Goal: Information Seeking & Learning: Learn about a topic

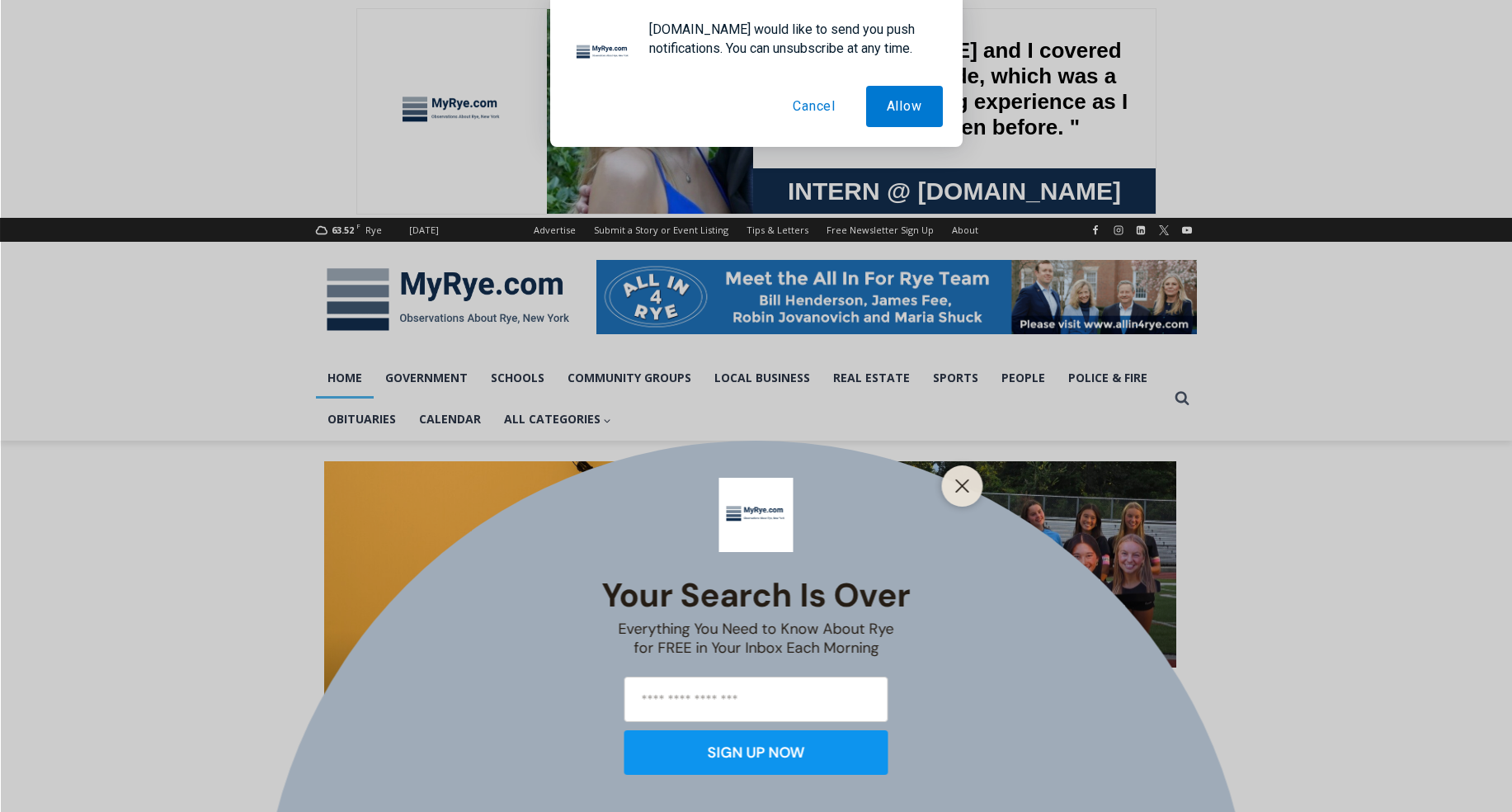
click at [814, 105] on button "Cancel" at bounding box center [814, 106] width 84 height 41
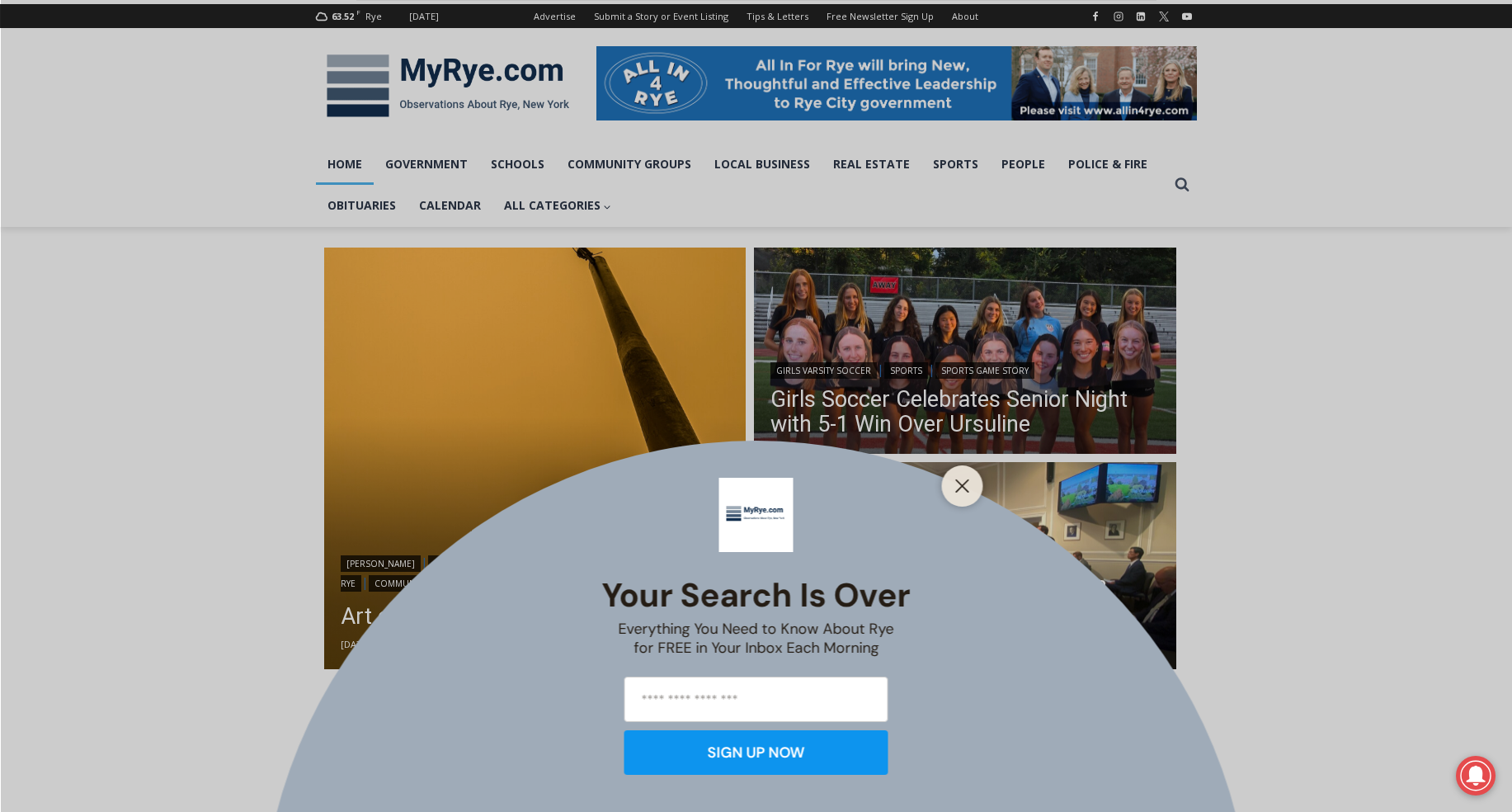
scroll to position [240, 0]
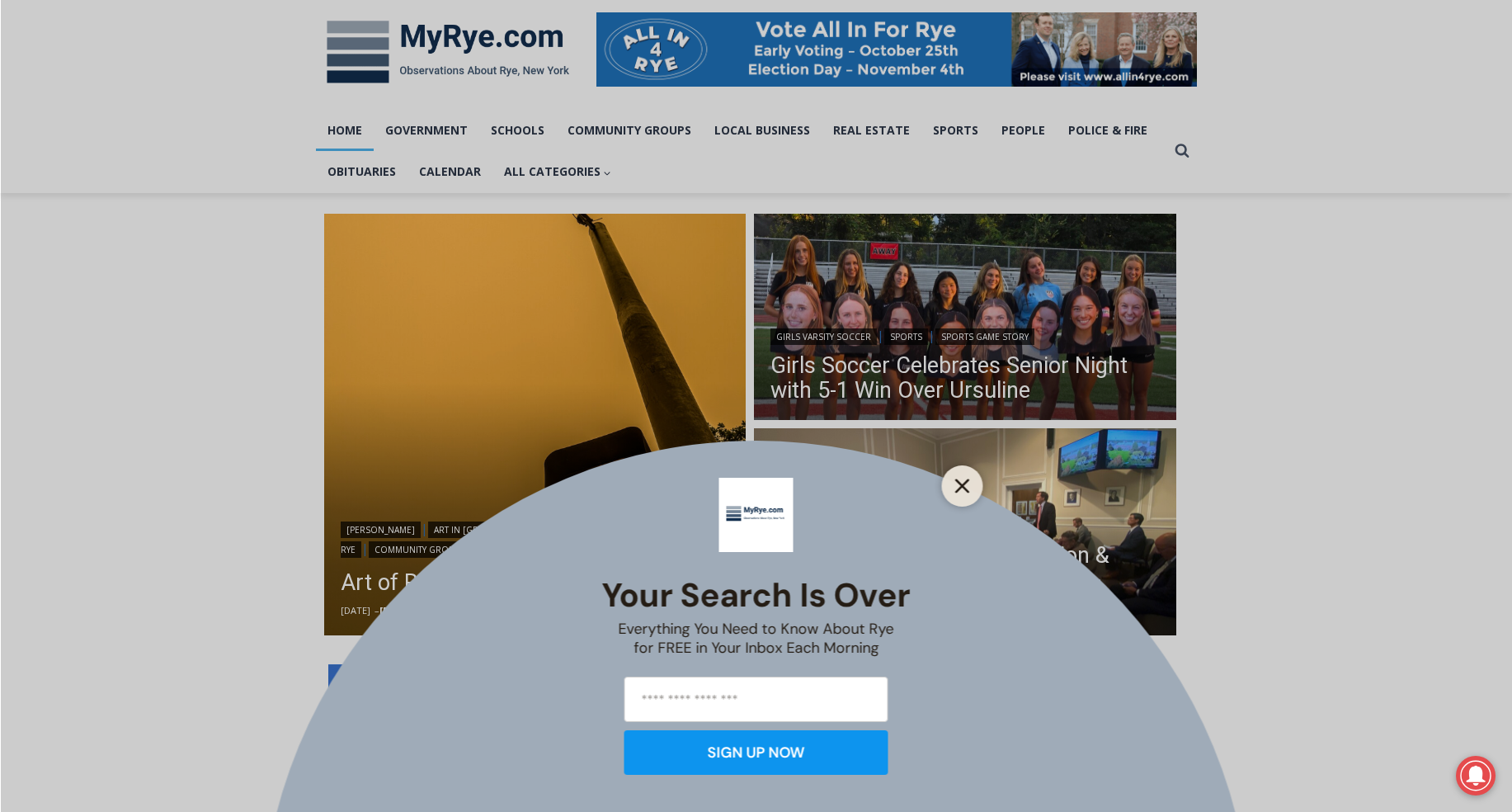
click at [956, 483] on icon "Close" at bounding box center [962, 485] width 15 height 15
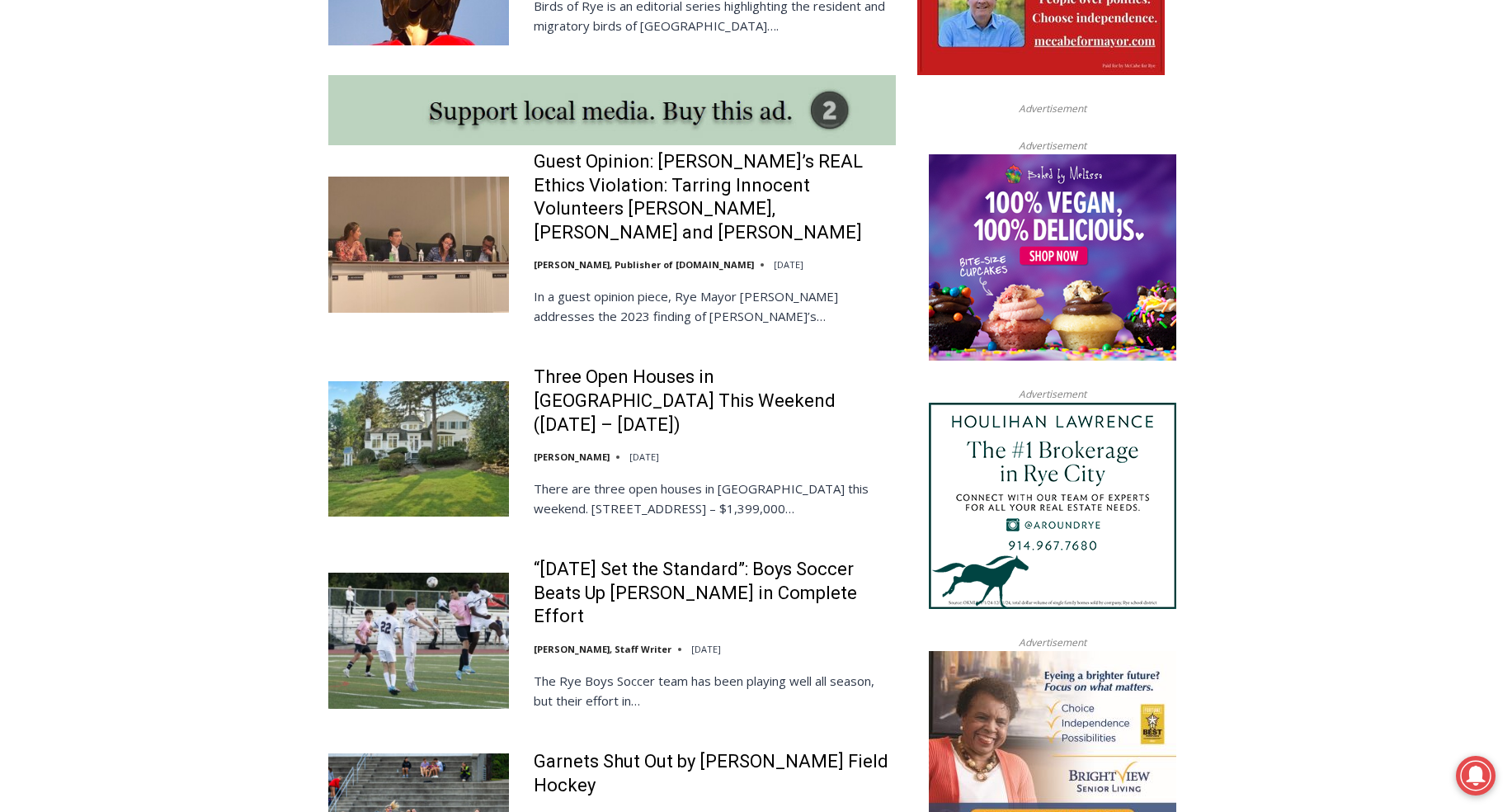
scroll to position [1420, 0]
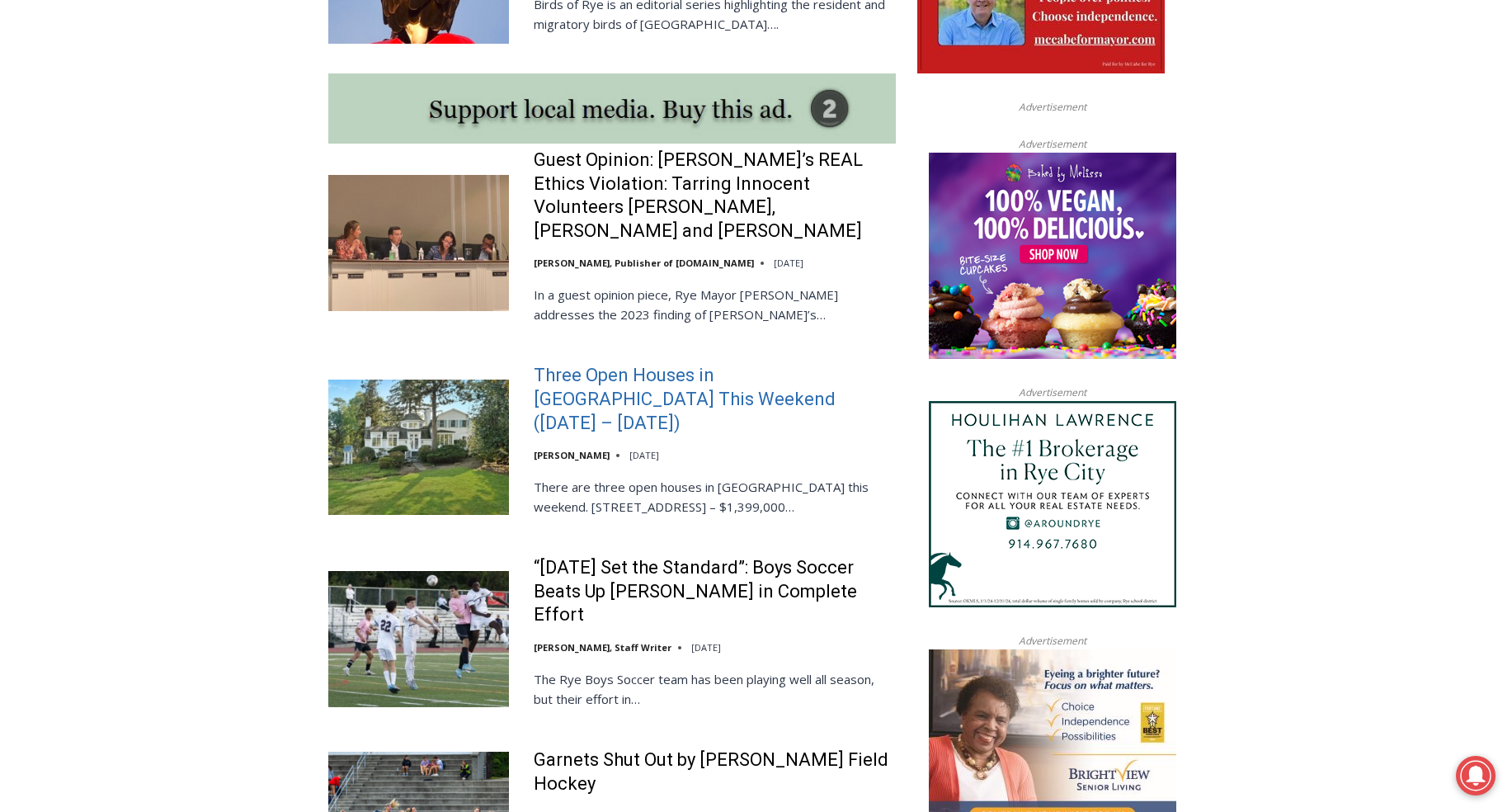
click at [565, 364] on link "Three Open Houses in [GEOGRAPHIC_DATA] This Weekend ([DATE] – [DATE])" at bounding box center [715, 399] width 362 height 71
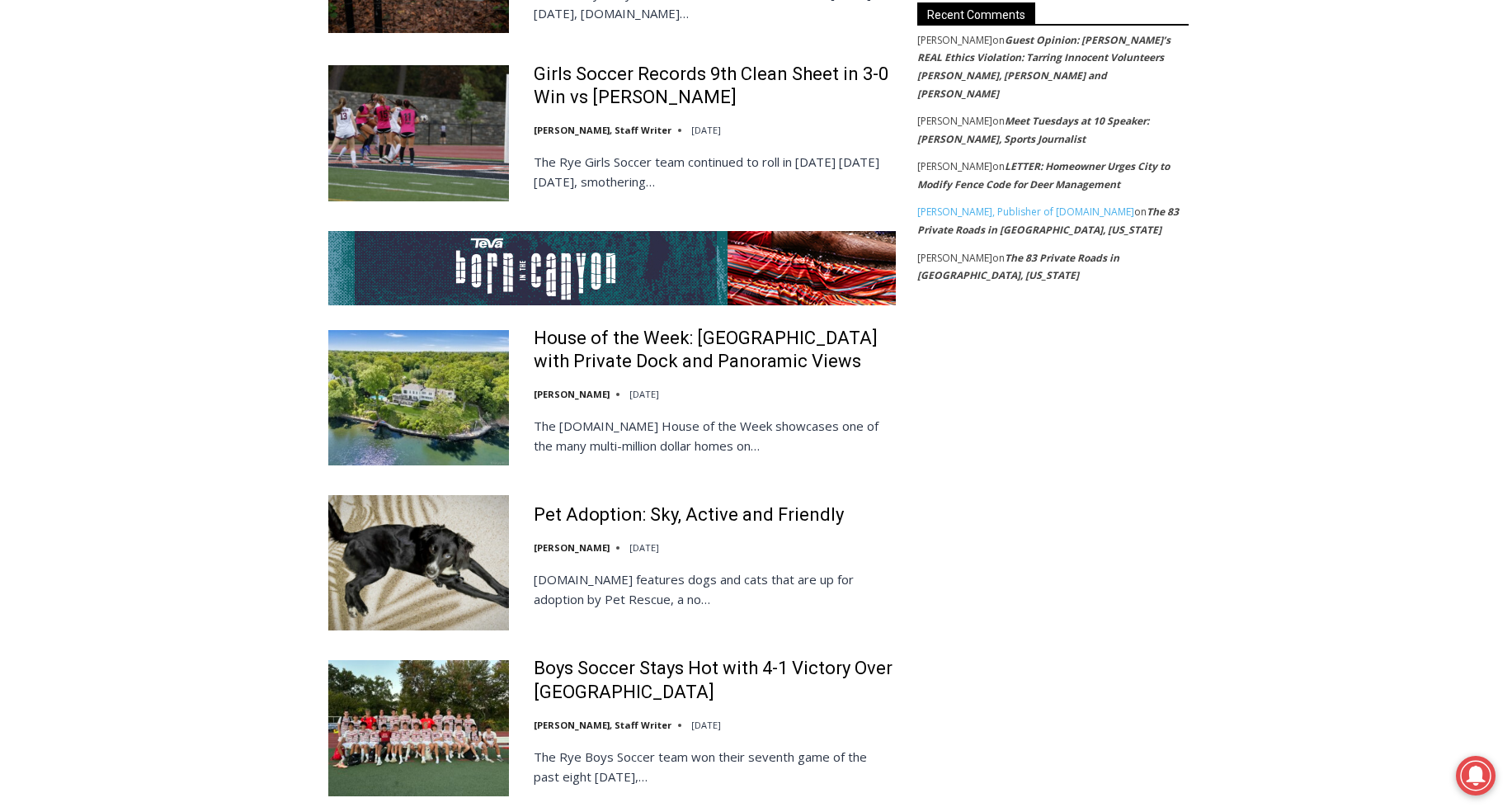
scroll to position [3067, 0]
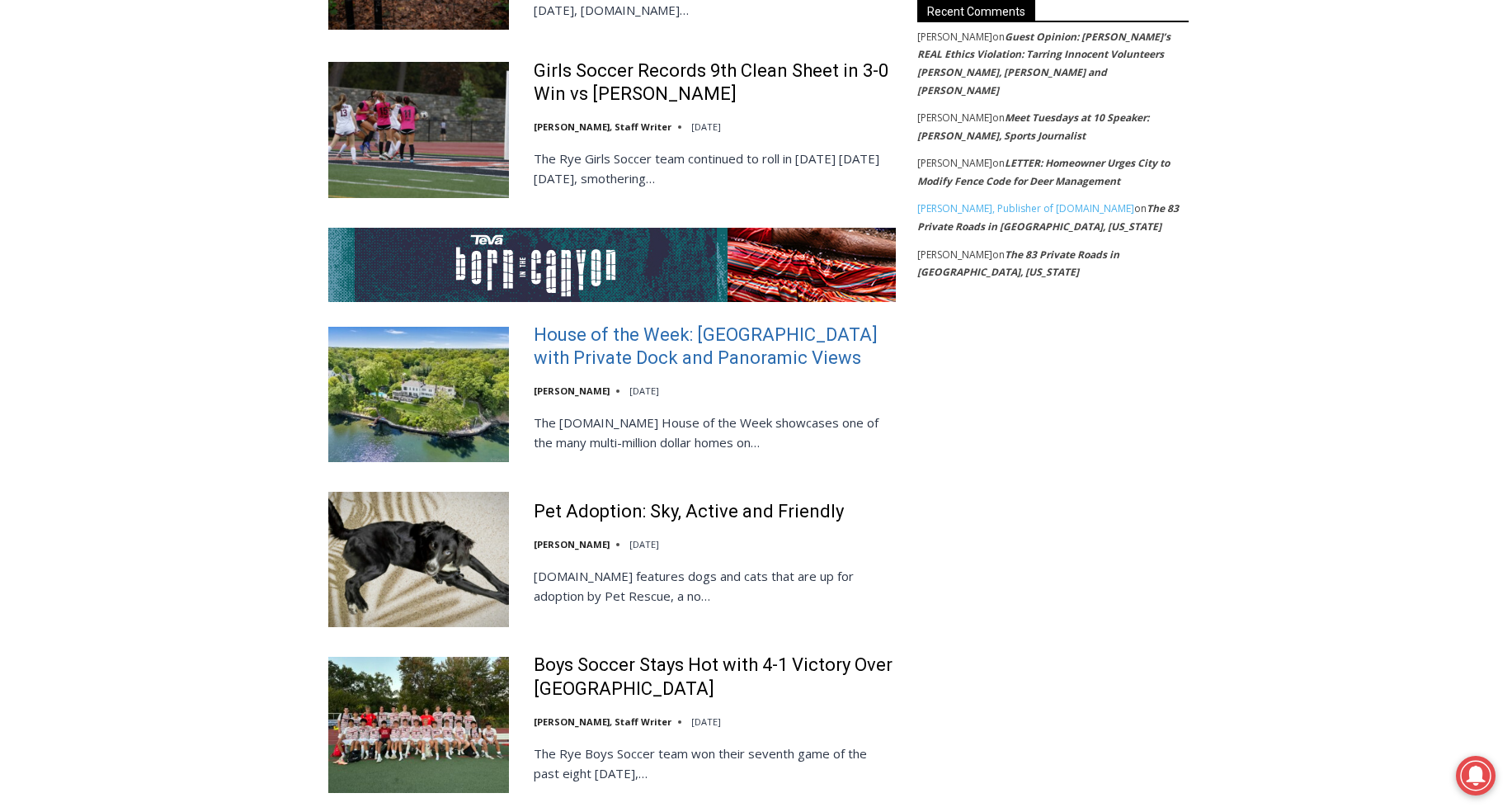
click at [568, 324] on link "House of the Week: Historic Rye Waterfront Estate with Private Dock and Panoram…" at bounding box center [715, 347] width 362 height 47
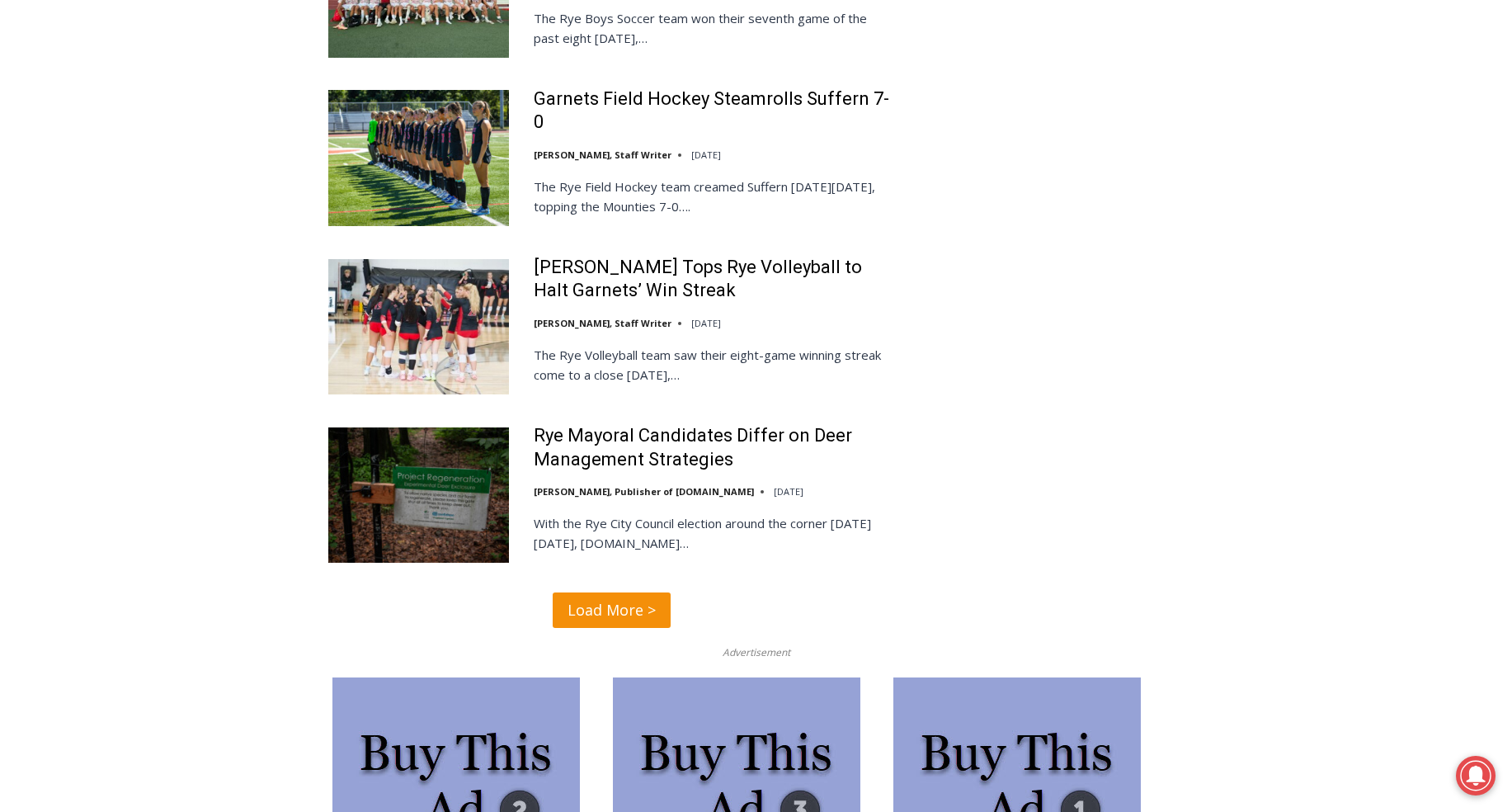
scroll to position [3809, 0]
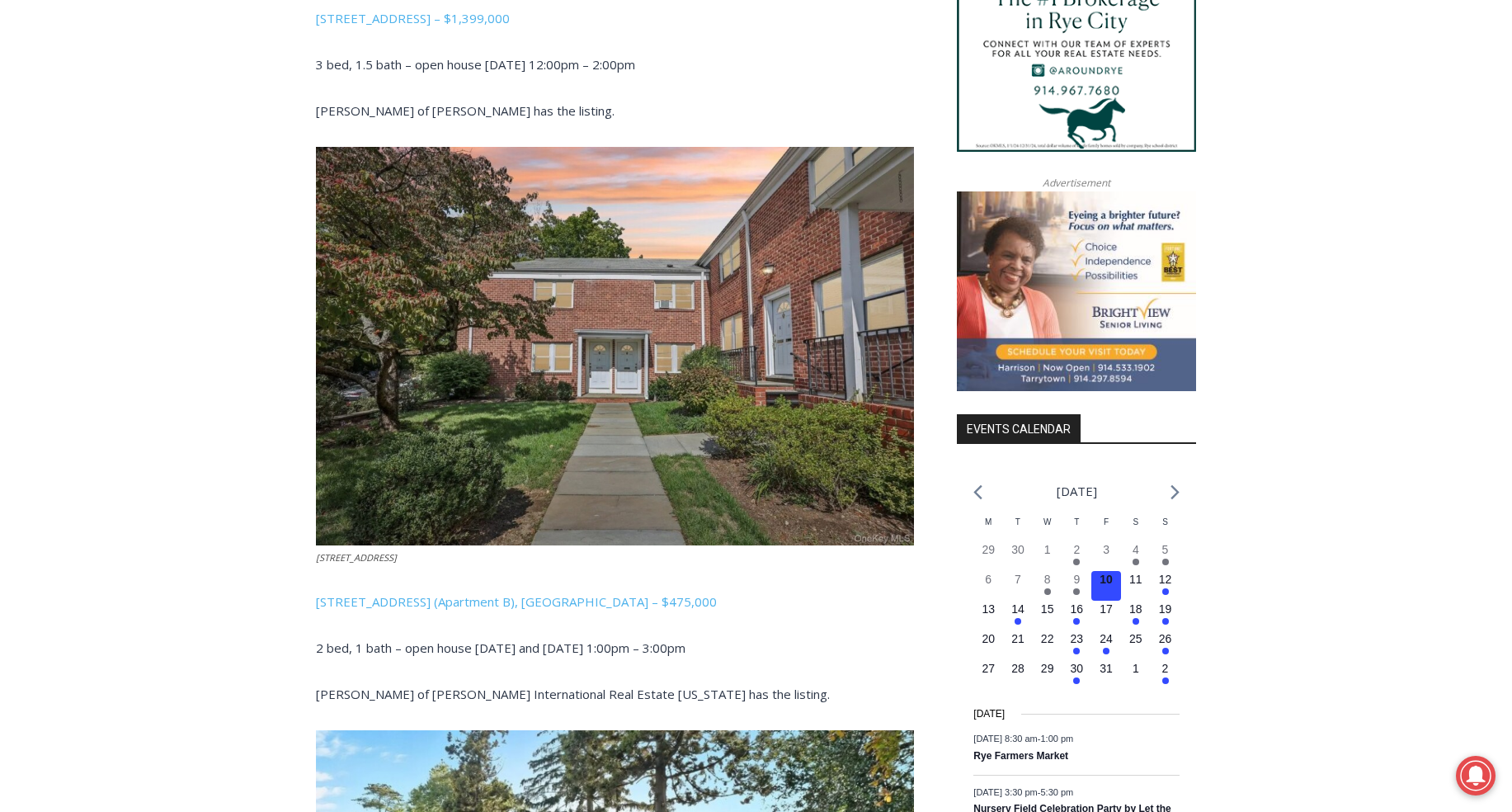
scroll to position [1415, 1]
click at [457, 593] on link "[STREET_ADDRESS] (Apartment B), [GEOGRAPHIC_DATA] – $475,000" at bounding box center [516, 601] width 401 height 16
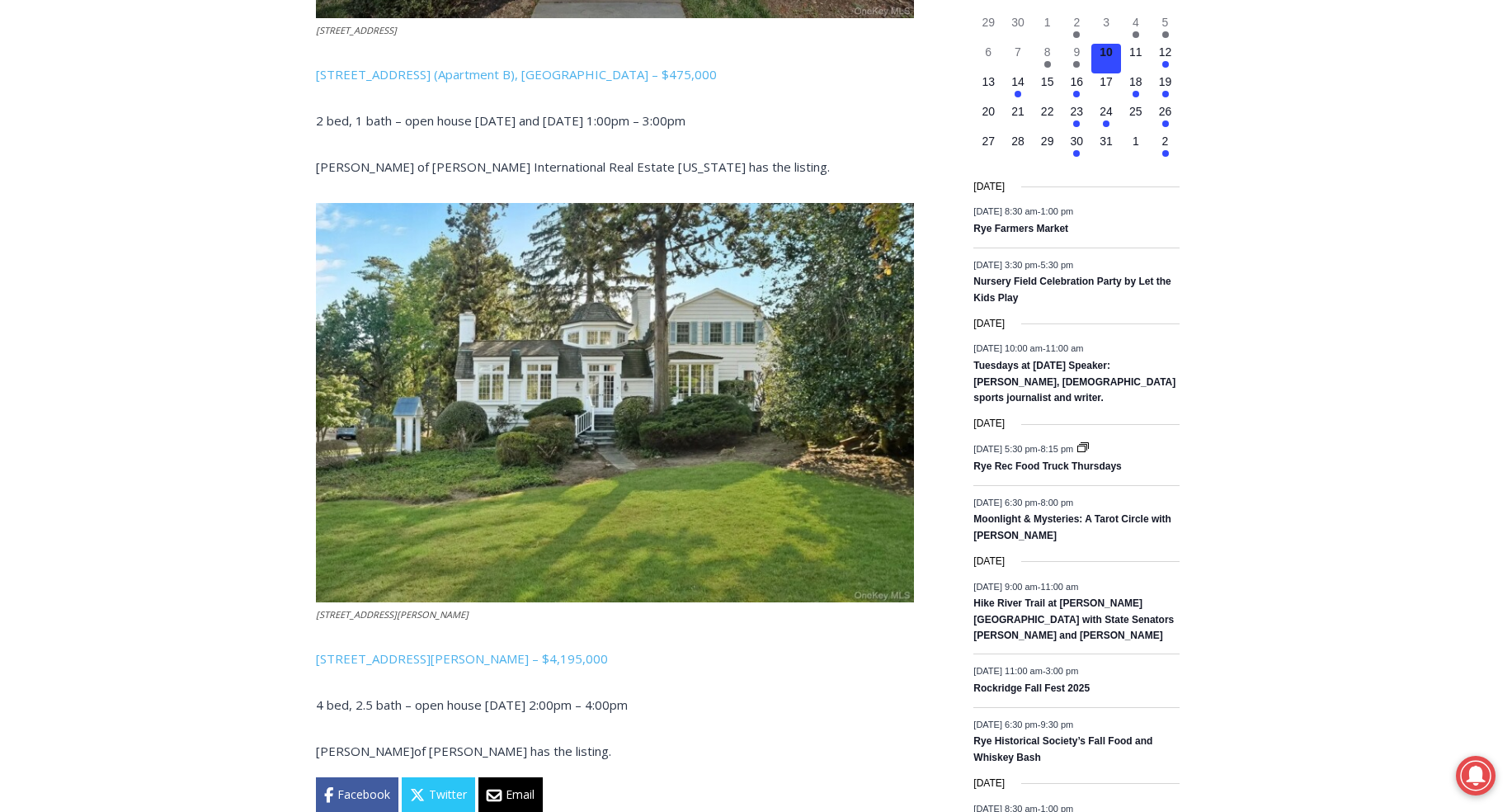
scroll to position [1942, 0]
click at [413, 650] on link "[STREET_ADDRESS][PERSON_NAME] – $4,195,000" at bounding box center [462, 657] width 292 height 16
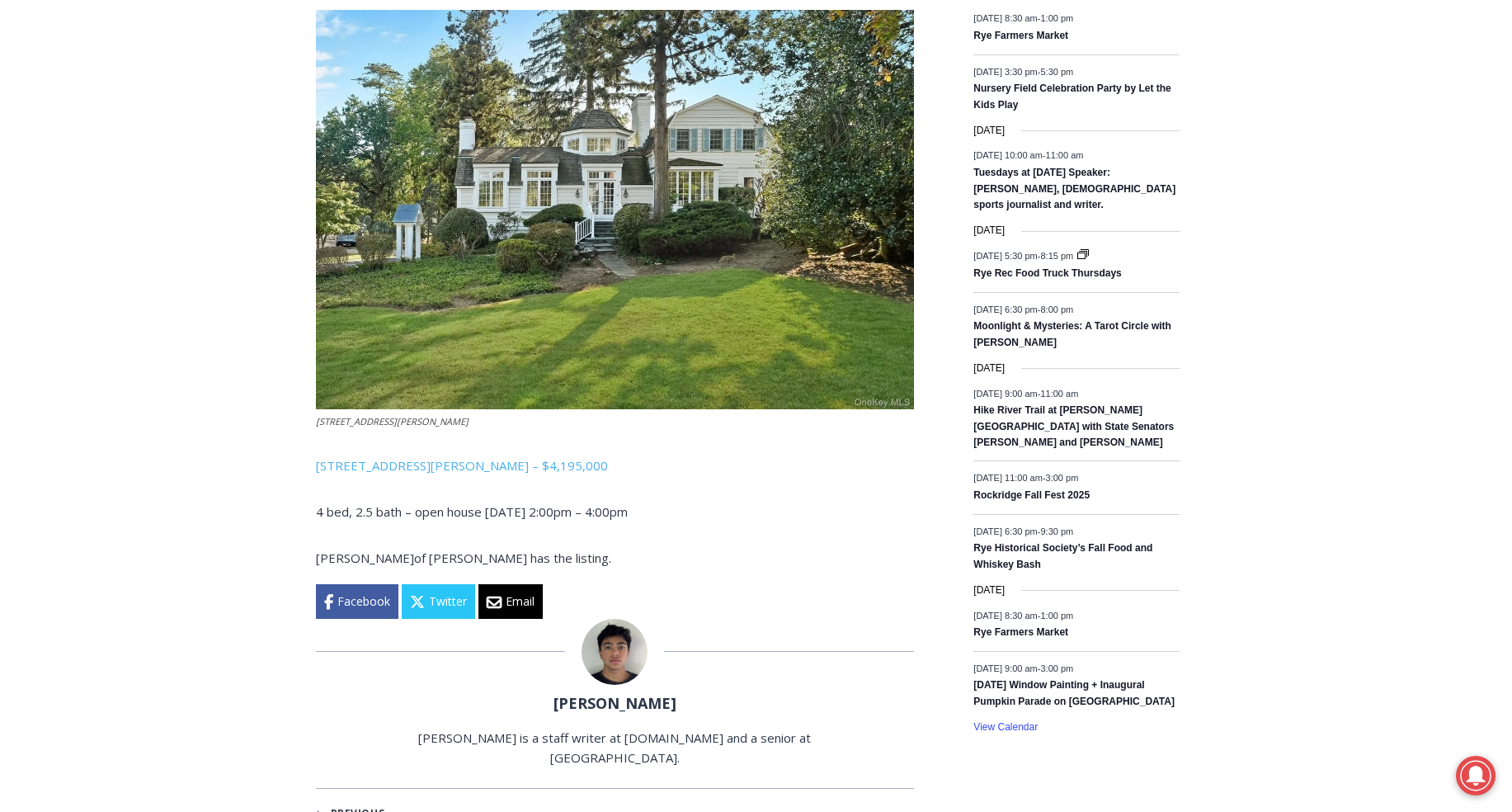
scroll to position [2182, 0]
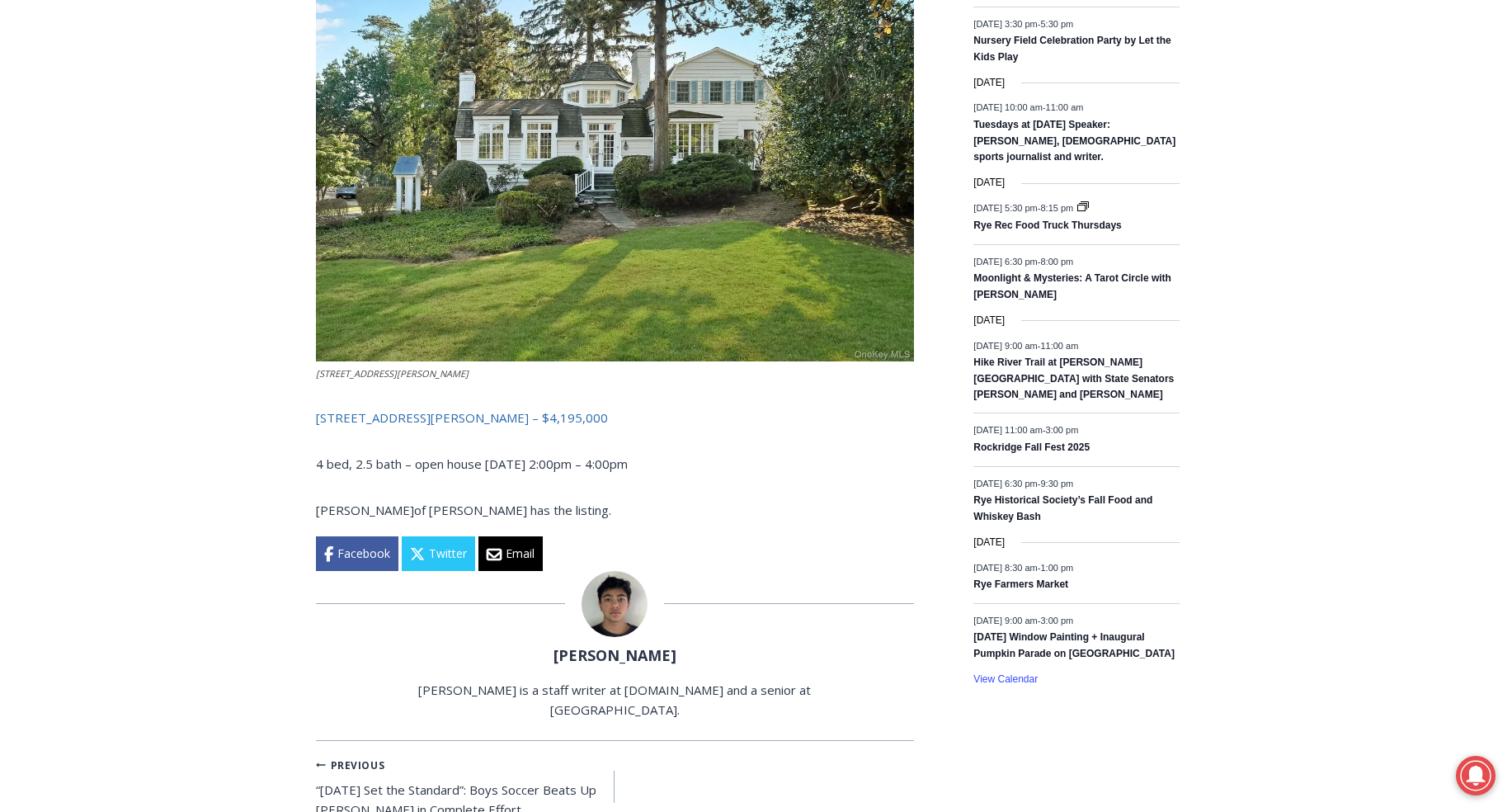
click at [420, 409] on link "[STREET_ADDRESS][PERSON_NAME] – $4,195,000" at bounding box center [462, 417] width 292 height 16
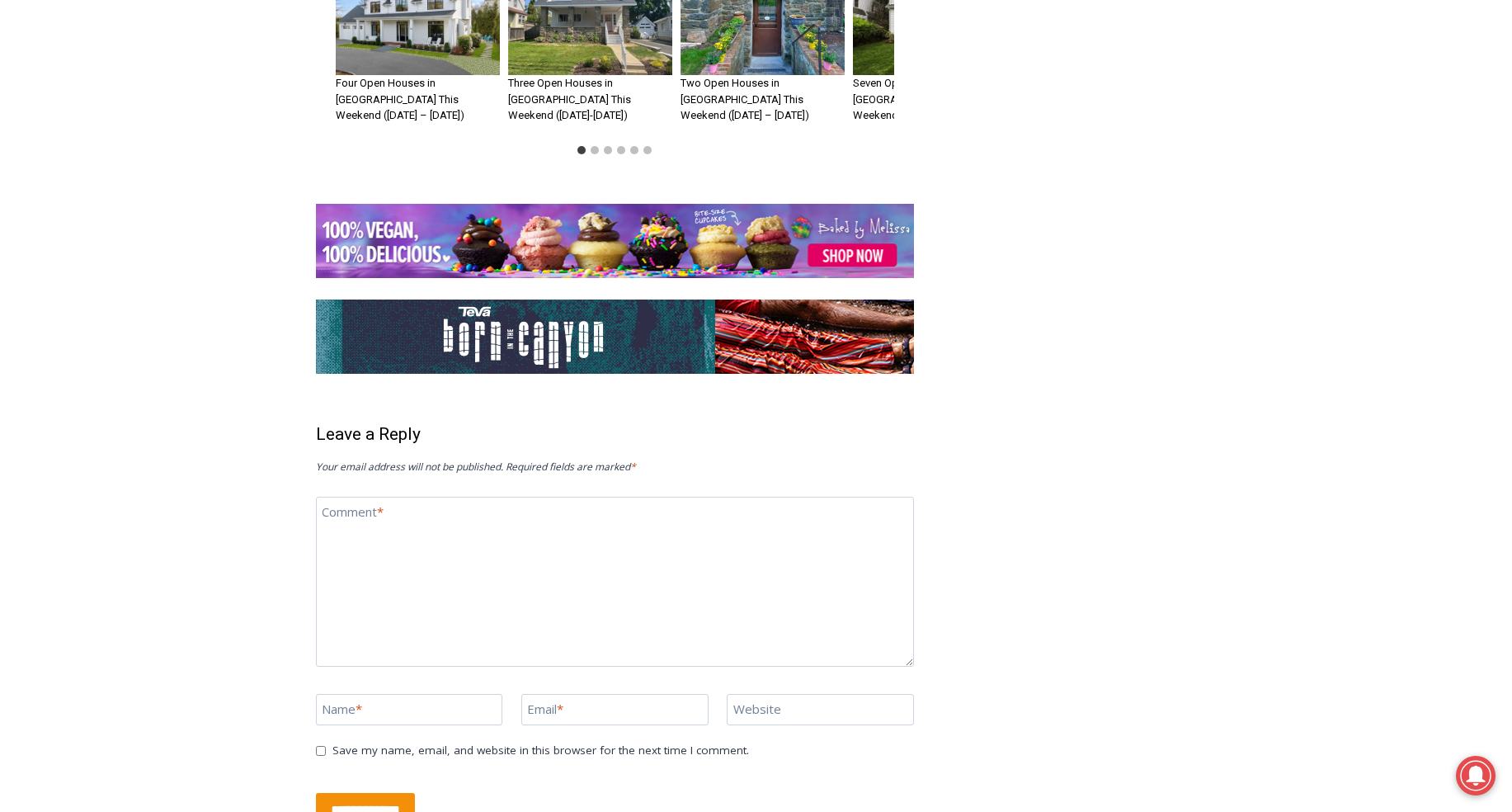
scroll to position [3272, 0]
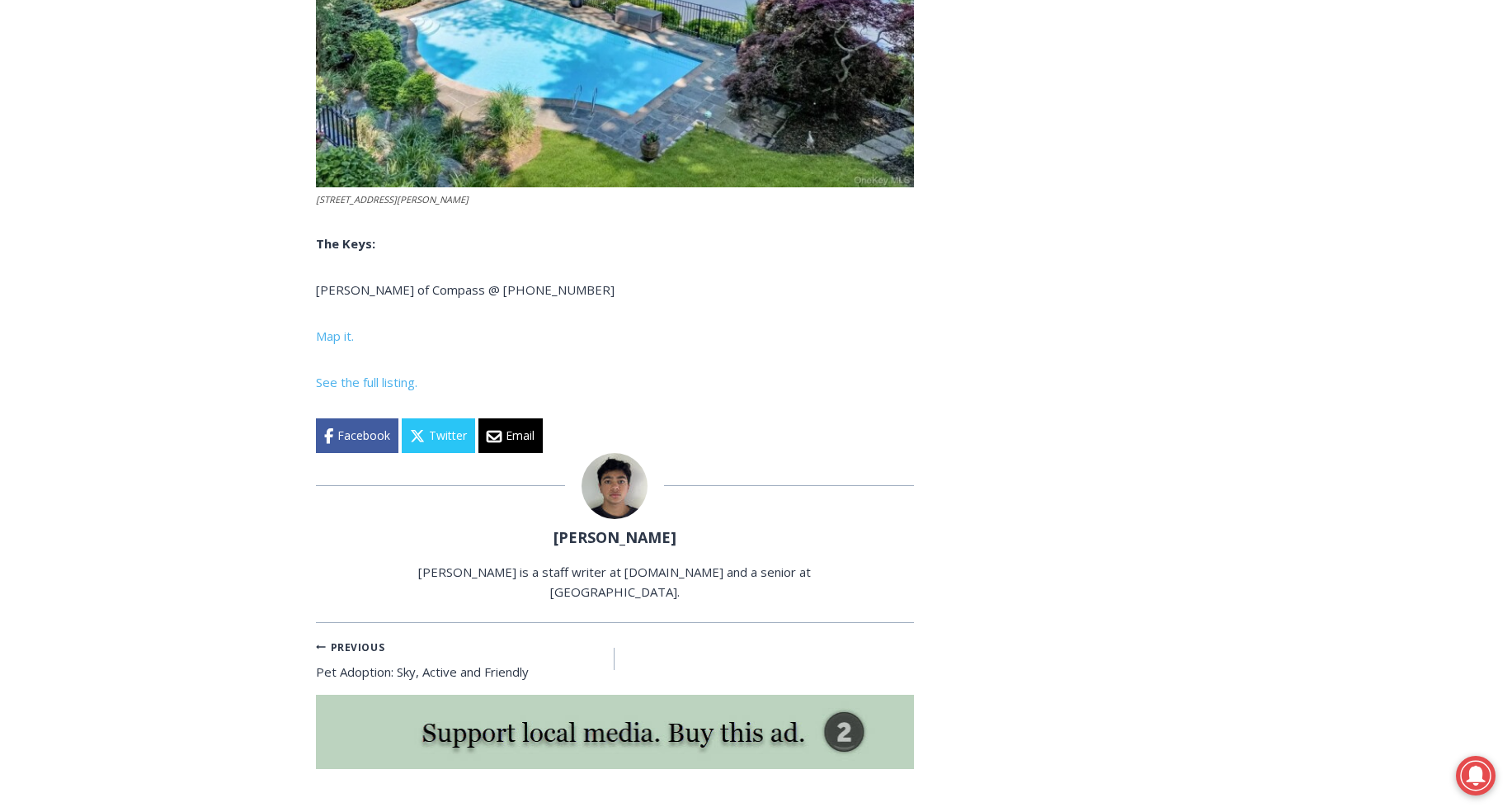
scroll to position [6675, 0]
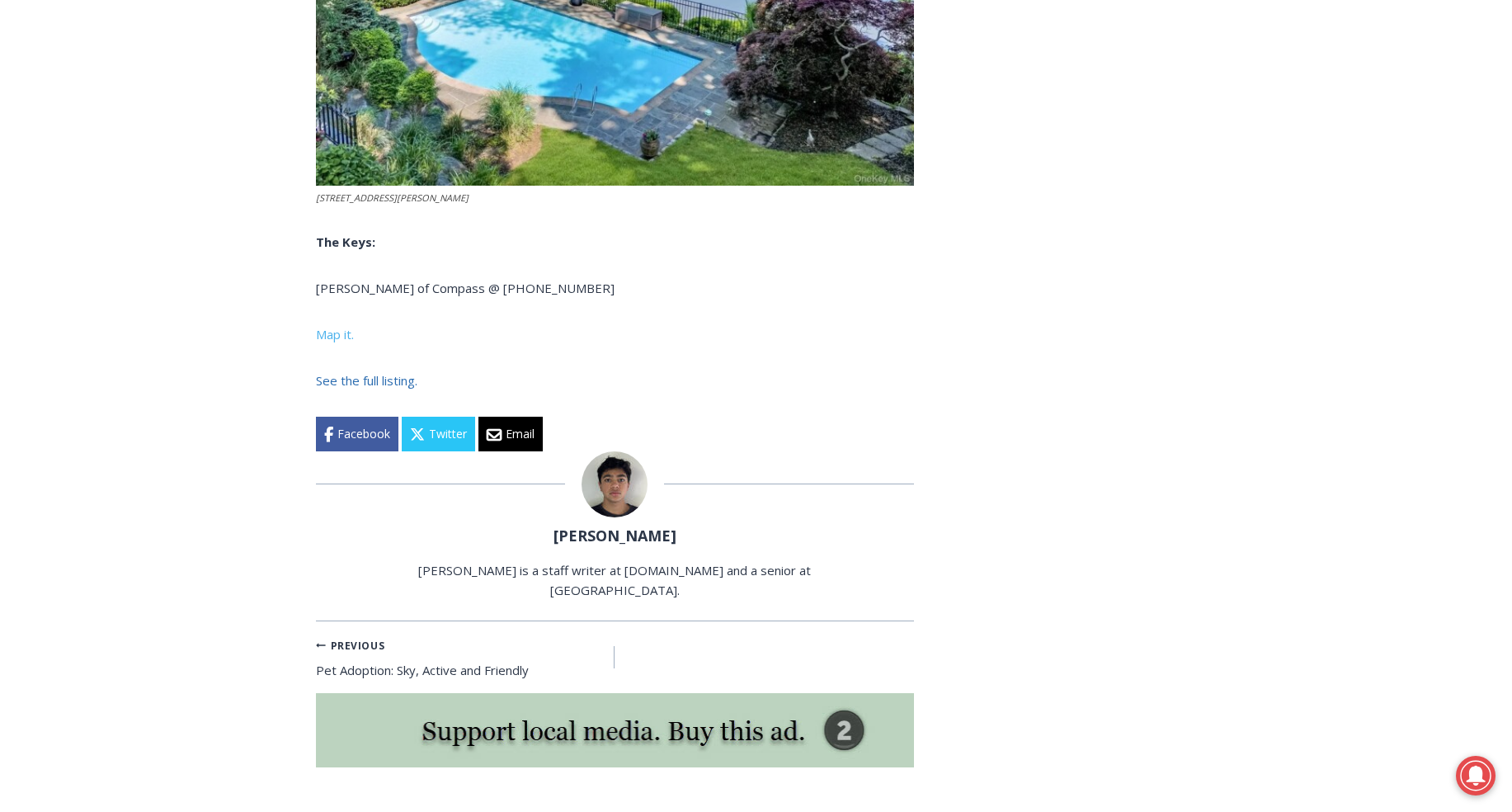
click at [362, 389] on span "See the full listing." at bounding box center [366, 380] width 101 height 16
